Goal: Find contact information: Find contact information

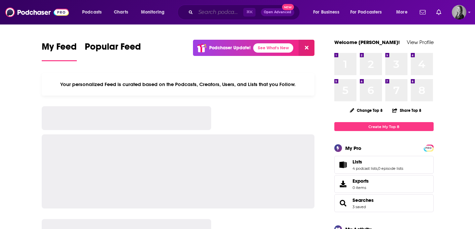
click at [208, 15] on input "Search podcasts, credits, & more..." at bounding box center [220, 12] width 48 height 11
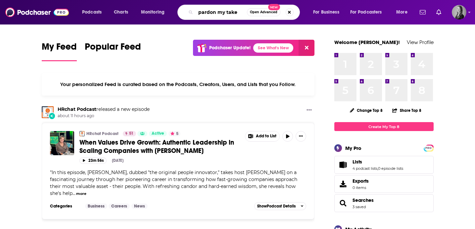
type input "pardon my take"
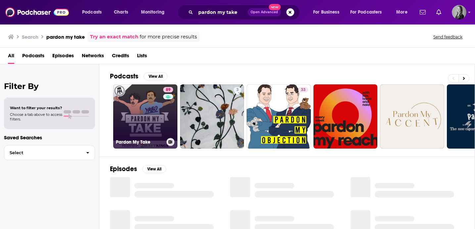
click at [132, 113] on link "89 Pardon My Take" at bounding box center [145, 116] width 64 height 64
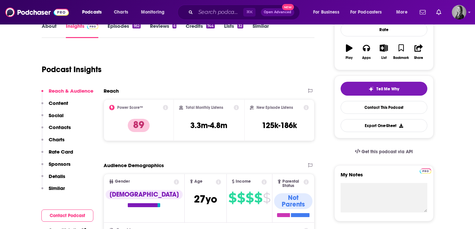
scroll to position [104, 0]
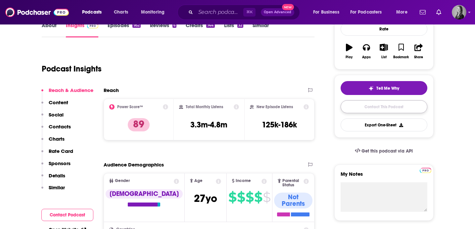
click at [362, 111] on link "Contact This Podcast" at bounding box center [384, 106] width 87 height 13
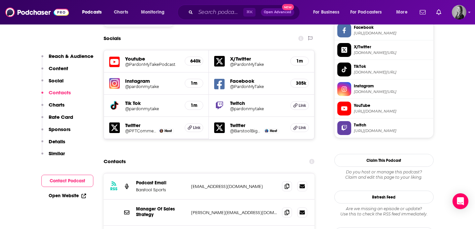
scroll to position [583, 0]
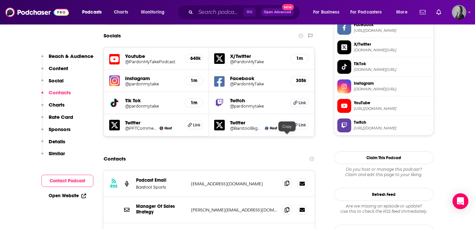
click at [285, 179] on span at bounding box center [287, 184] width 10 height 10
click at [285, 207] on icon at bounding box center [287, 209] width 5 height 5
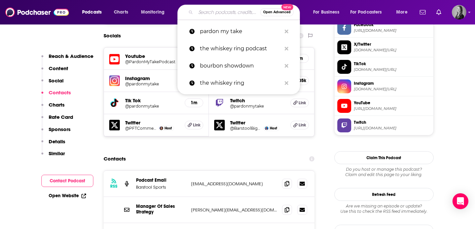
click at [206, 10] on input "Search podcasts, credits, & more..." at bounding box center [228, 12] width 65 height 11
paste input "Big Al's Grill ASMR w/ [PERSON_NAME]"
type input "Big Al's Grill ASMR w/ [PERSON_NAME]"
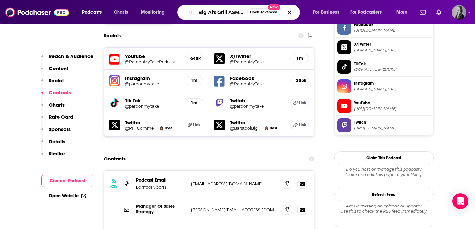
scroll to position [0, 33]
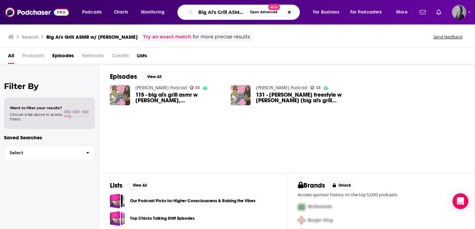
scroll to position [0, 33]
drag, startPoint x: 229, startPoint y: 12, endPoint x: 294, endPoint y: 14, distance: 64.6
click at [294, 14] on div "Big Al's Grill ASMR w/ [PERSON_NAME] Open Advanced New" at bounding box center [239, 12] width 123 height 15
type input "Big Al's Grill"
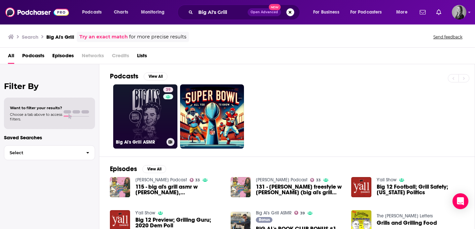
click at [150, 117] on link "39 Big Al's Grill ASMR" at bounding box center [145, 116] width 64 height 64
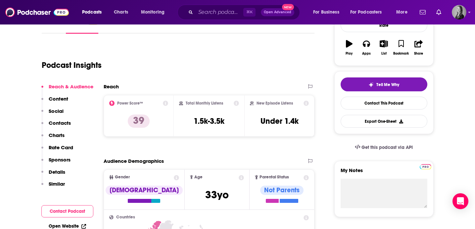
scroll to position [108, 0]
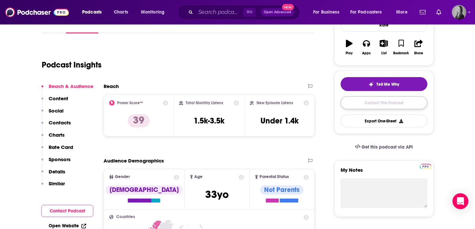
click at [382, 103] on link "Contact This Podcast" at bounding box center [384, 102] width 87 height 13
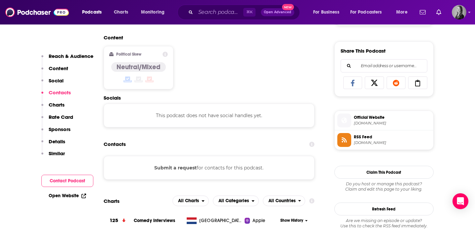
scroll to position [400, 0]
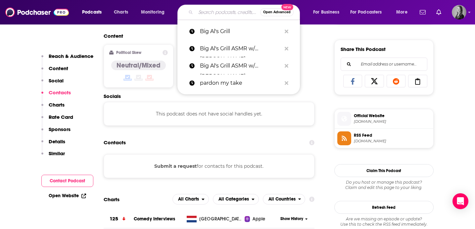
click at [222, 11] on input "Search podcasts, credits, & more..." at bounding box center [228, 12] width 65 height 11
paste input "[GEOGRAPHIC_DATA]"
type input "[GEOGRAPHIC_DATA]"
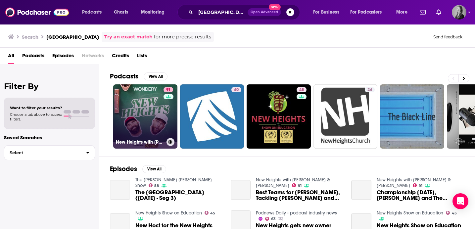
click at [143, 111] on link "91 [GEOGRAPHIC_DATA] with [PERSON_NAME] & [PERSON_NAME]" at bounding box center [145, 116] width 64 height 64
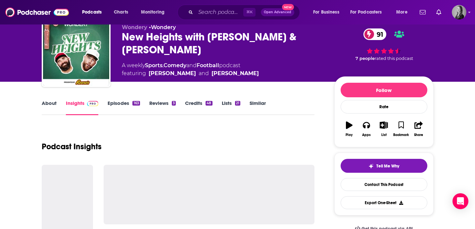
scroll to position [31, 0]
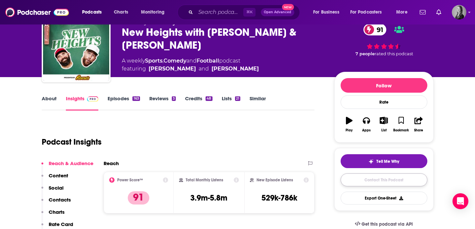
click at [406, 180] on link "Contact This Podcast" at bounding box center [384, 180] width 87 height 13
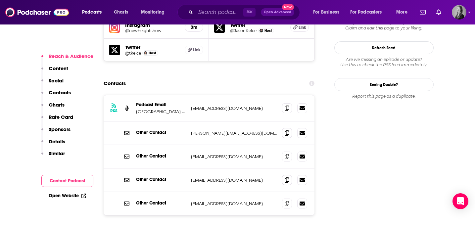
scroll to position [651, 0]
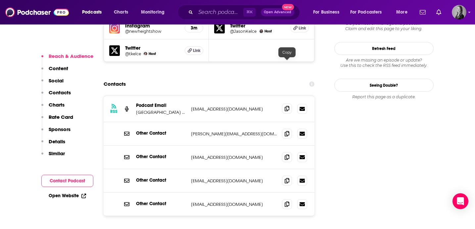
click at [286, 104] on span at bounding box center [287, 109] width 10 height 10
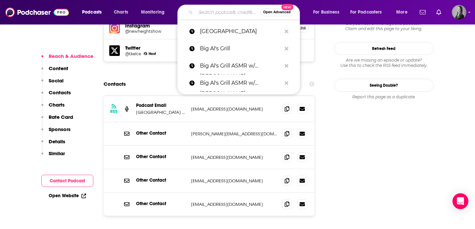
click at [210, 16] on input "Search podcasts, credits, & more..." at bounding box center [228, 12] width 65 height 11
paste input "The [PERSON_NAME] Podcast"
type input "The [PERSON_NAME] Podcast"
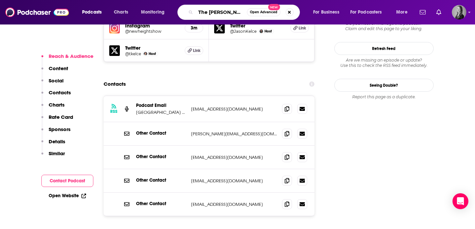
scroll to position [0, 18]
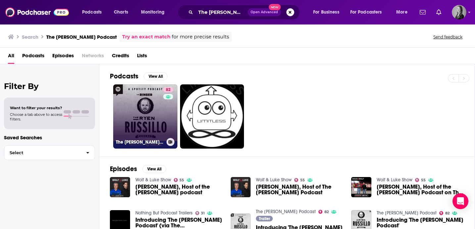
click at [158, 111] on link "82 The [PERSON_NAME] Podcast" at bounding box center [145, 116] width 64 height 64
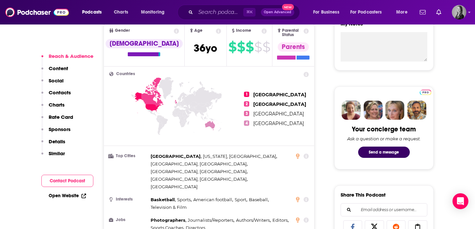
scroll to position [255, 0]
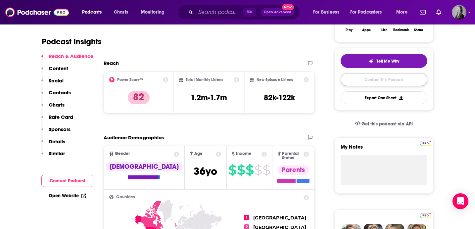
click at [377, 85] on link "Contact This Podcast" at bounding box center [384, 79] width 87 height 13
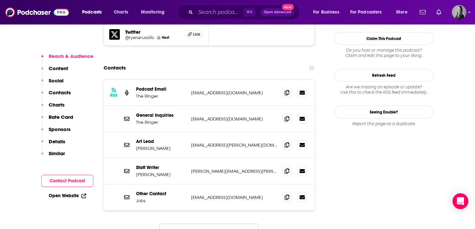
scroll to position [624, 0]
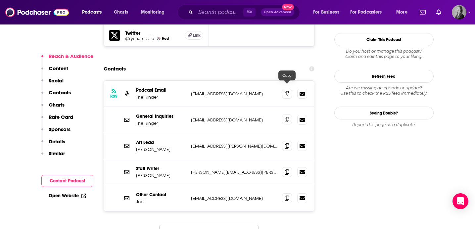
click at [288, 117] on icon at bounding box center [287, 119] width 5 height 5
click at [217, 8] on input "Search podcasts, credits, & more..." at bounding box center [220, 12] width 48 height 11
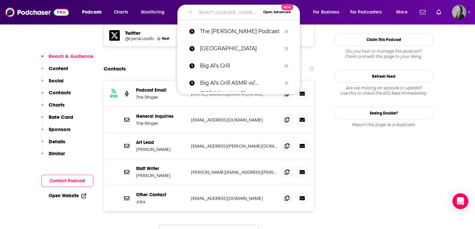
paste input "The [PERSON_NAME] Podcast"
type input "The [PERSON_NAME] Podcast"
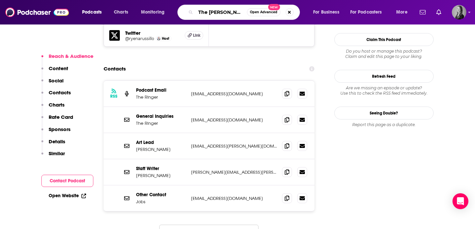
scroll to position [0, 18]
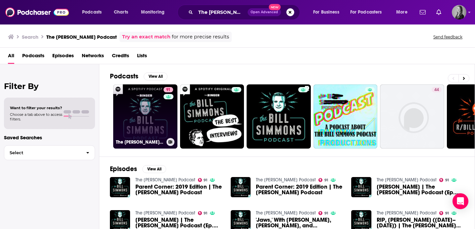
click at [140, 119] on link "91 The [PERSON_NAME] Podcast" at bounding box center [145, 116] width 64 height 64
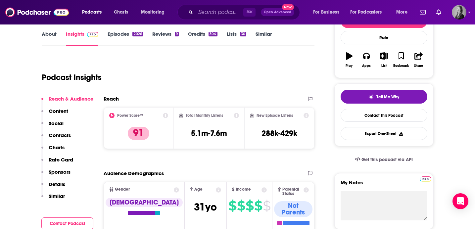
scroll to position [118, 0]
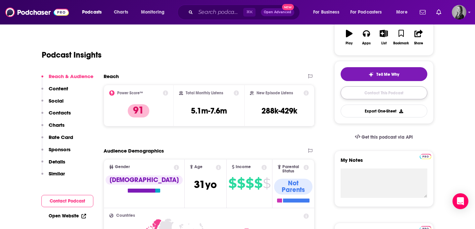
click at [389, 94] on link "Contact This Podcast" at bounding box center [384, 92] width 87 height 13
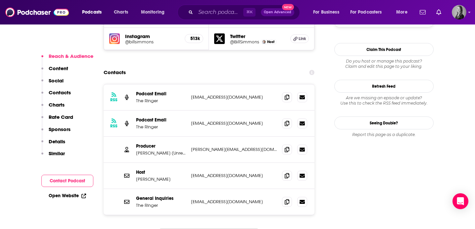
scroll to position [633, 0]
click at [285, 147] on icon at bounding box center [287, 149] width 5 height 5
click at [289, 199] on icon at bounding box center [287, 201] width 5 height 5
click at [202, 16] on input "Search podcasts, credits, & more..." at bounding box center [220, 12] width 48 height 11
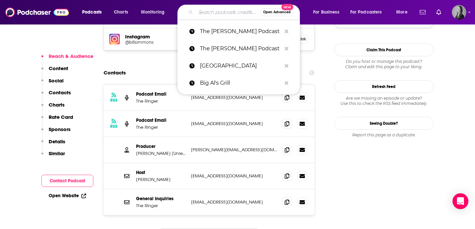
paste input "The Basement Yard"
type input "The Basement Yard"
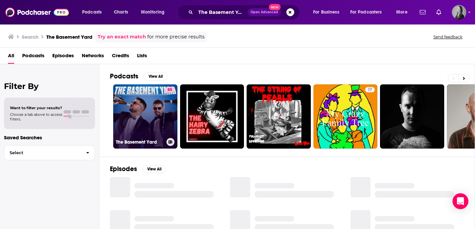
click at [147, 110] on link "85 The Basement Yard" at bounding box center [145, 116] width 64 height 64
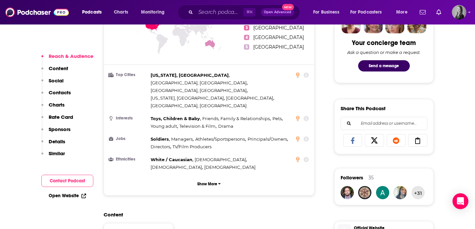
scroll to position [342, 0]
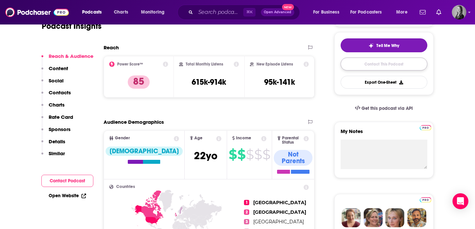
click at [386, 65] on link "Contact This Podcast" at bounding box center [384, 64] width 87 height 13
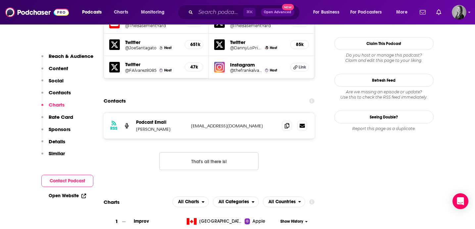
scroll to position [615, 0]
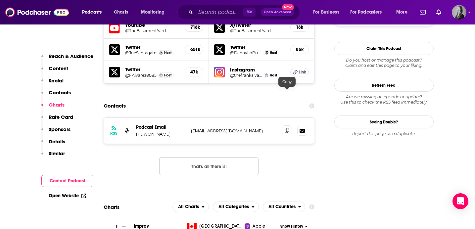
click at [284, 126] on span at bounding box center [287, 131] width 10 height 10
